Goal: Information Seeking & Learning: Learn about a topic

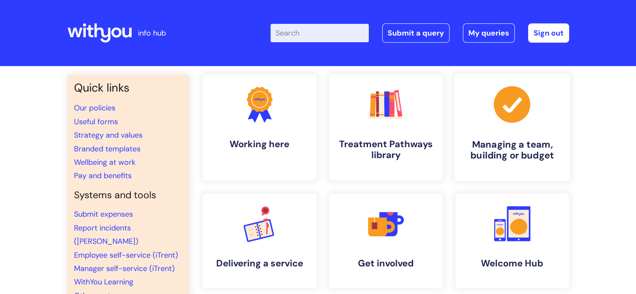
click at [499, 124] on icon ".cls-1{fill:#a53144;stroke-width:0px;}" at bounding box center [511, 104] width 41 height 41
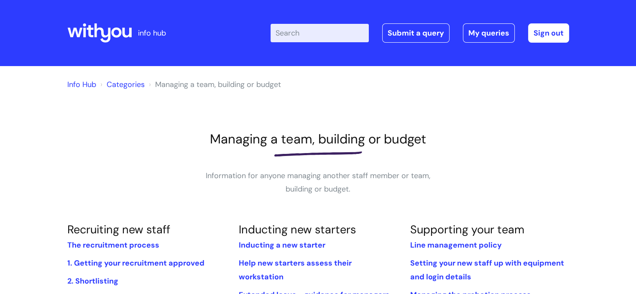
scroll to position [159, 0]
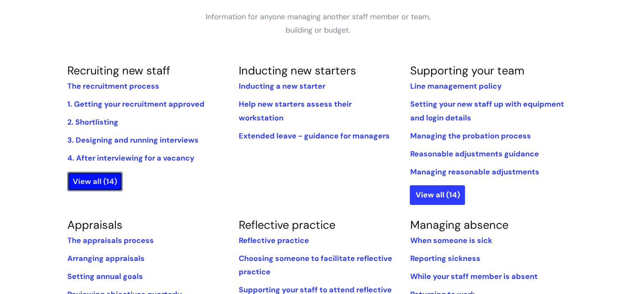
click at [109, 186] on link "View all (14)" at bounding box center [94, 181] width 55 height 19
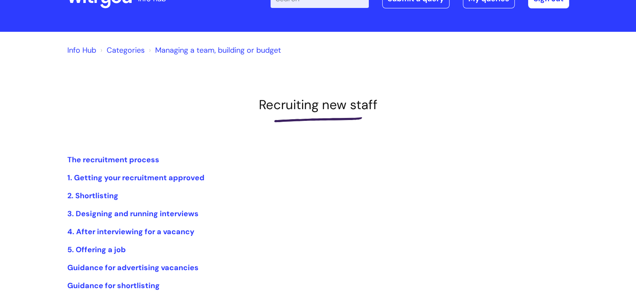
scroll to position [50, 0]
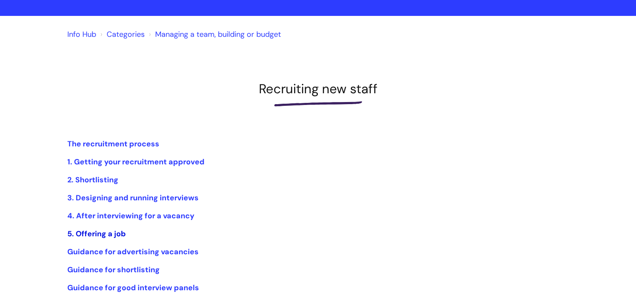
click at [91, 235] on link "5. Offering a job" at bounding box center [96, 234] width 59 height 10
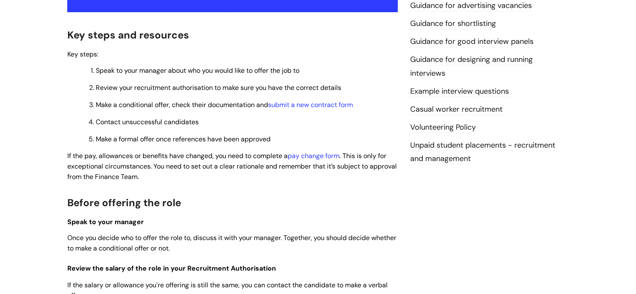
scroll to position [234, 0]
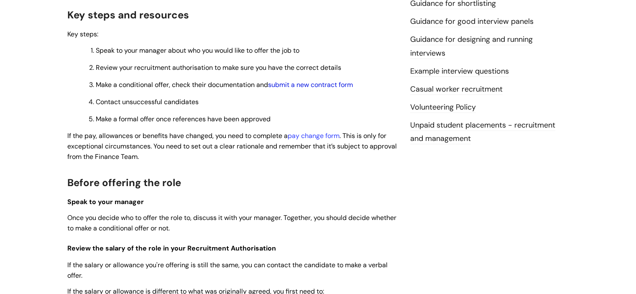
click at [304, 84] on link "submit a new contract form" at bounding box center [310, 84] width 85 height 9
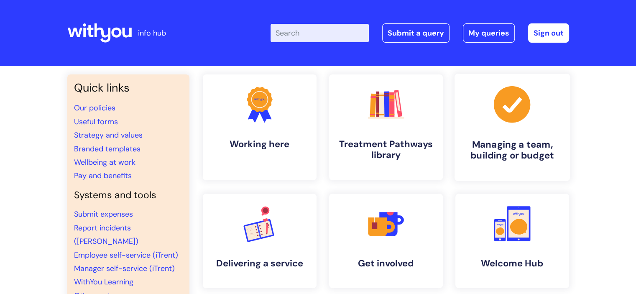
click at [518, 144] on h4 "Managing a team, building or budget" at bounding box center [512, 150] width 102 height 23
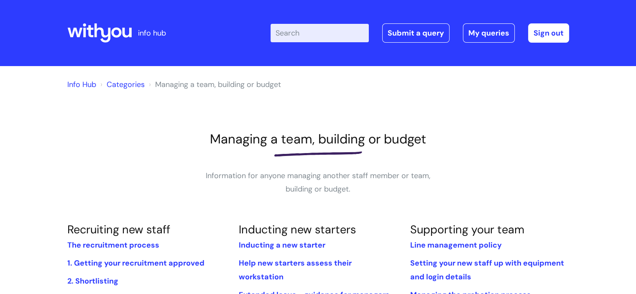
scroll to position [92, 0]
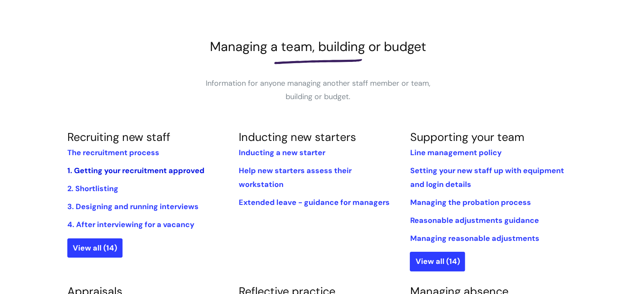
click at [150, 170] on link "1. Getting your recruitment approved" at bounding box center [135, 171] width 137 height 10
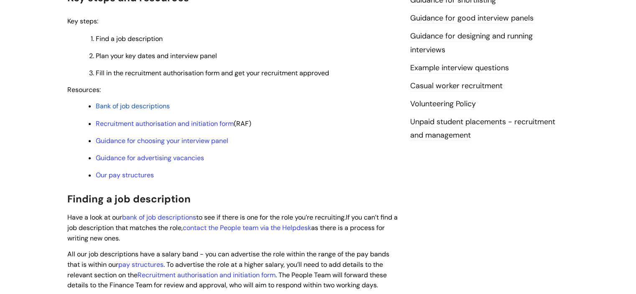
scroll to position [245, 0]
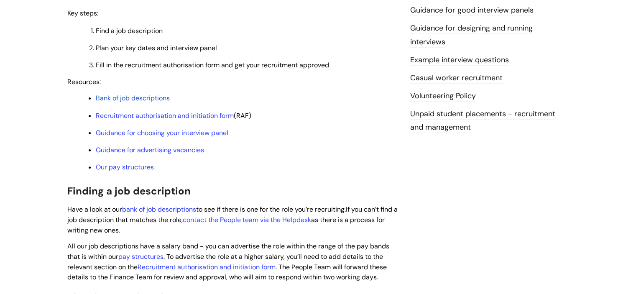
click at [120, 172] on p "Our pay structures" at bounding box center [247, 167] width 302 height 9
click at [120, 170] on link "Our pay structures" at bounding box center [125, 167] width 58 height 9
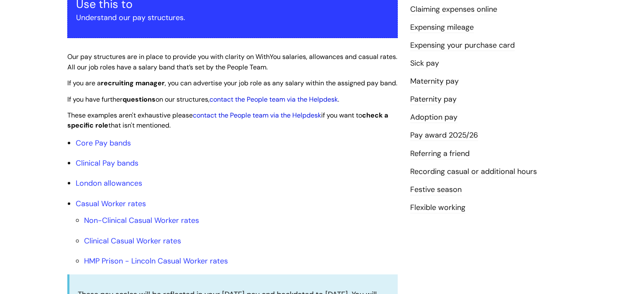
scroll to position [178, 0]
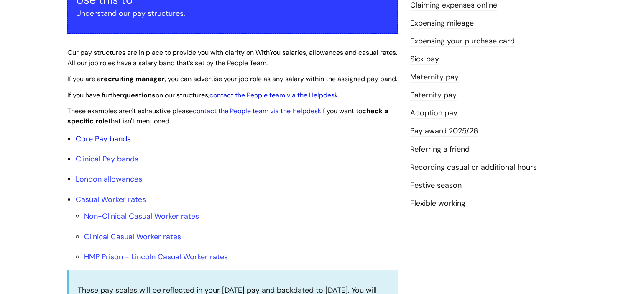
click at [106, 144] on link "Core Pay bands" at bounding box center [103, 139] width 55 height 10
click at [98, 144] on link "Core Pay bands" at bounding box center [103, 139] width 55 height 10
click at [89, 144] on link "Core Pay bands" at bounding box center [103, 139] width 55 height 10
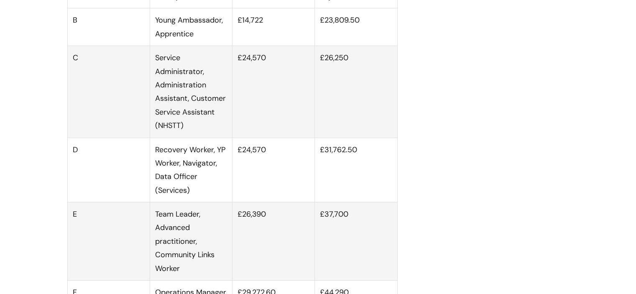
scroll to position [568, 0]
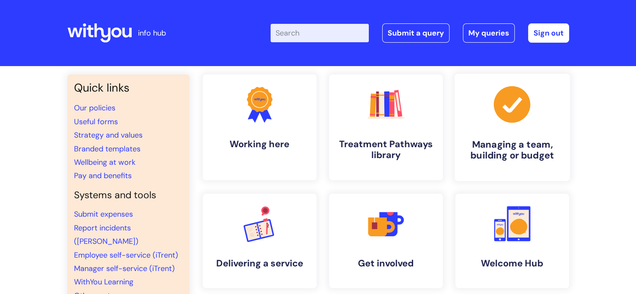
click at [513, 120] on icon at bounding box center [511, 104] width 36 height 36
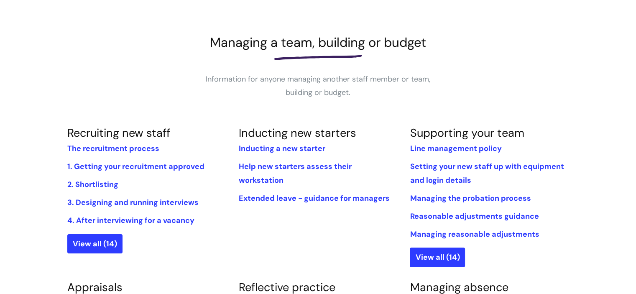
scroll to position [100, 0]
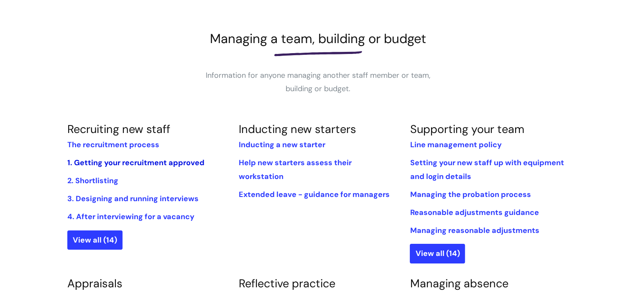
click at [126, 159] on link "1. Getting your recruitment approved" at bounding box center [135, 163] width 137 height 10
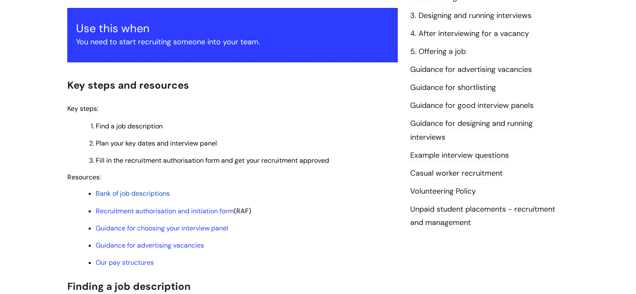
scroll to position [150, 0]
click at [130, 265] on link "Our pay structures" at bounding box center [125, 261] width 58 height 9
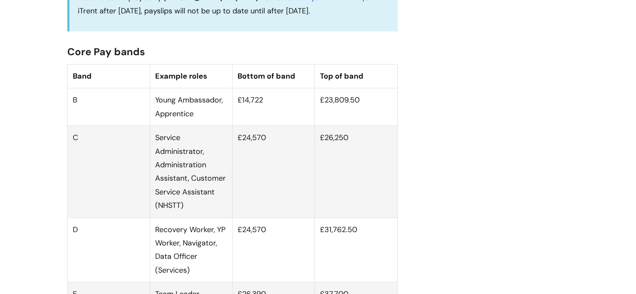
scroll to position [502, 0]
